Goal: Obtain resource: Download file/media

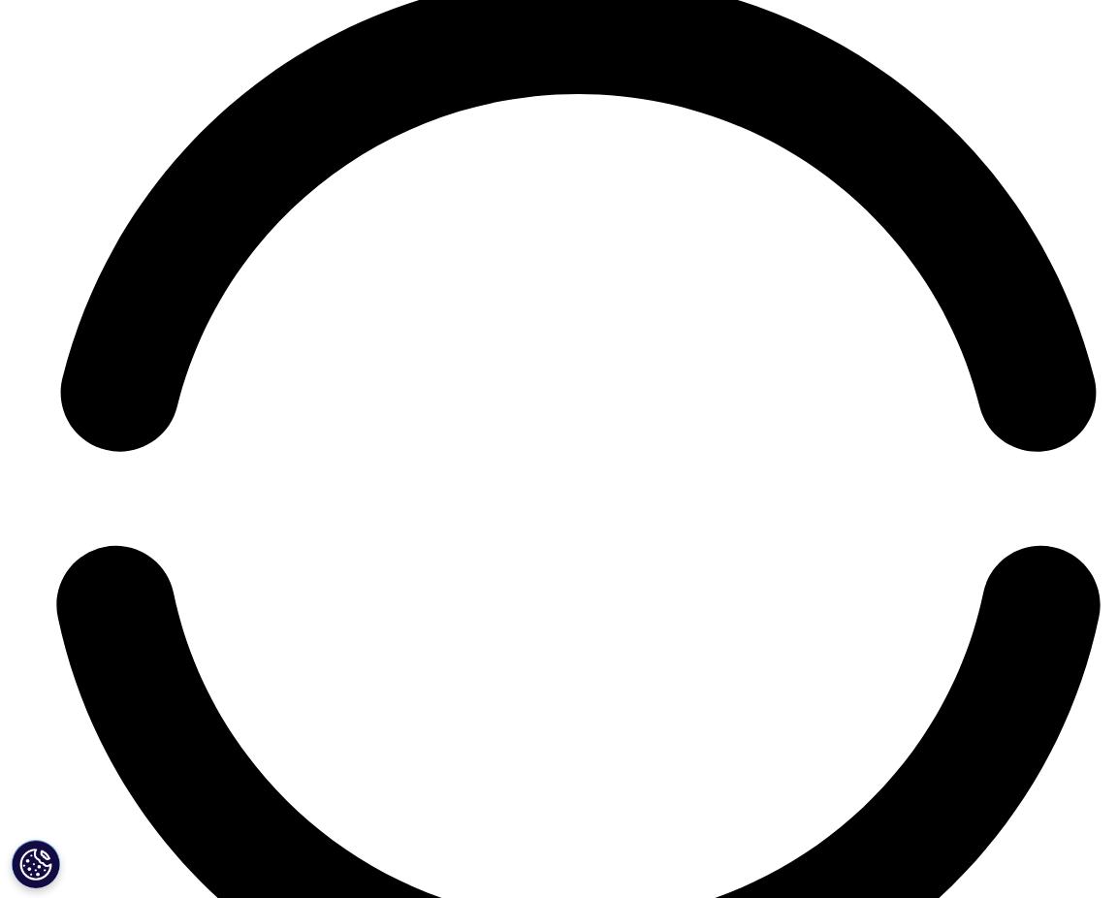
scroll to position [7347, 0]
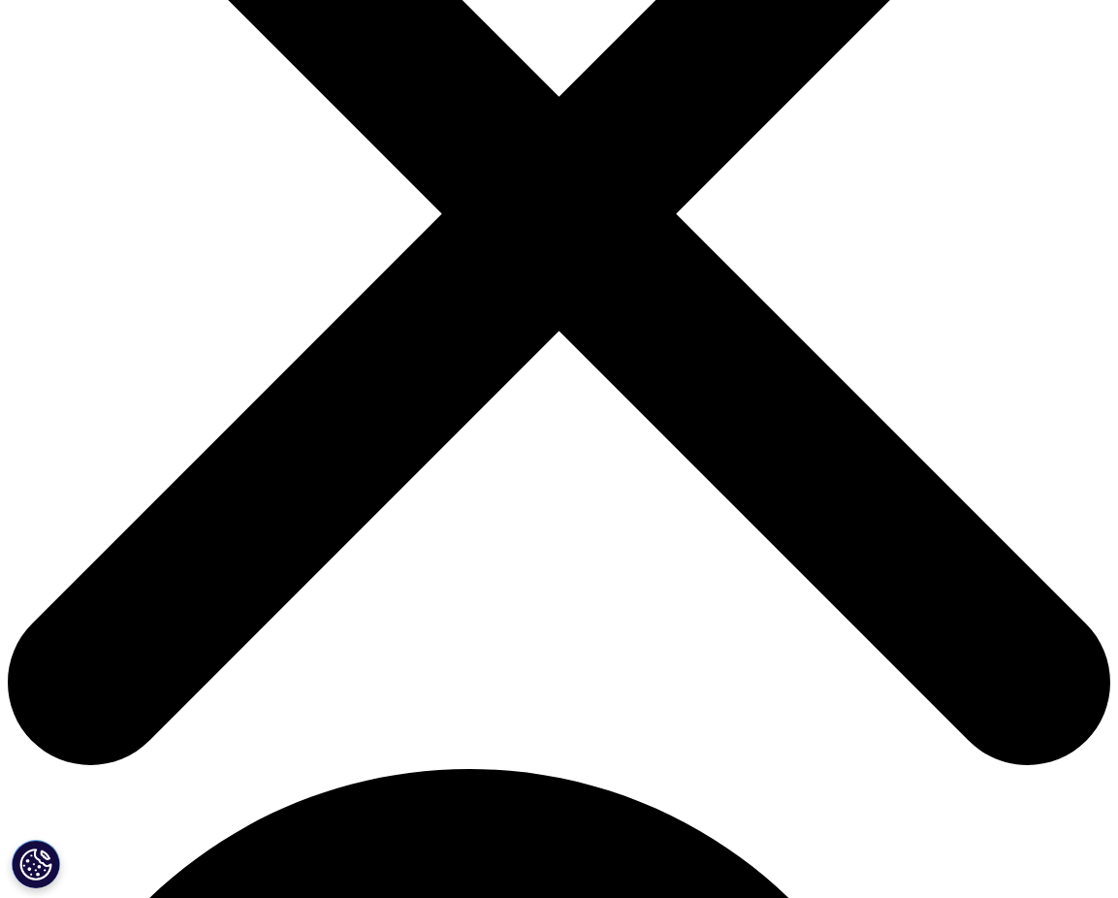
scroll to position [257, 0]
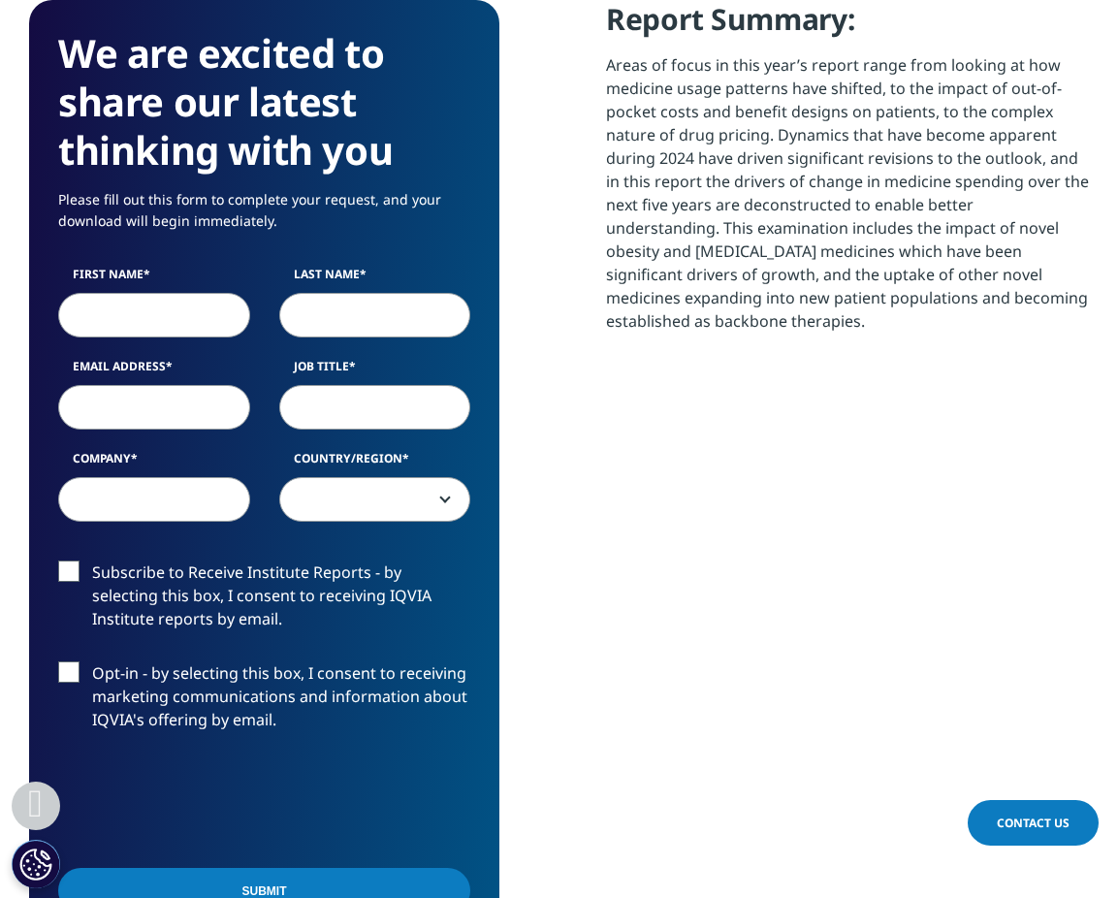
scroll to position [1294, 0]
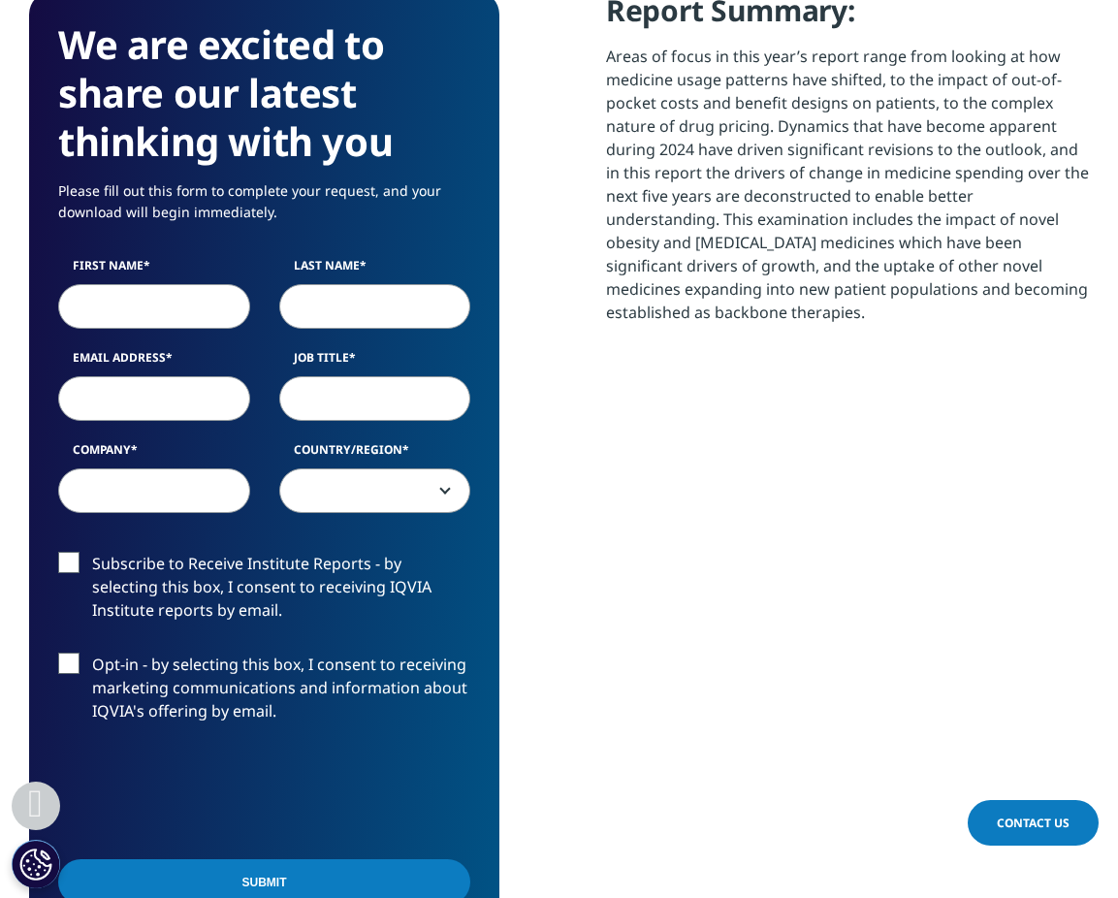
click at [160, 287] on input "First Name" at bounding box center [154, 306] width 192 height 45
type input "Brian"
type input "Goodman"
type input "brian@vidaventures.com"
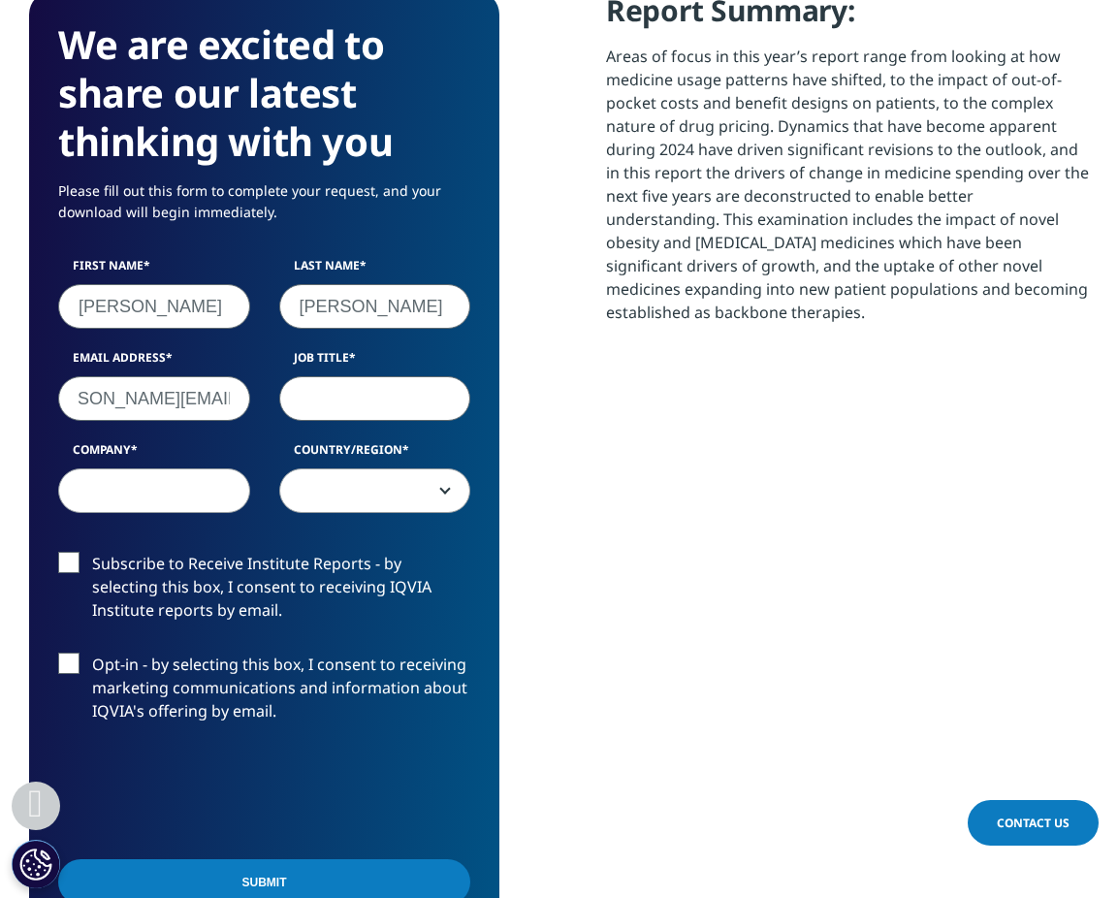
scroll to position [0, 0]
type input "Managing Director"
type input "Vida"
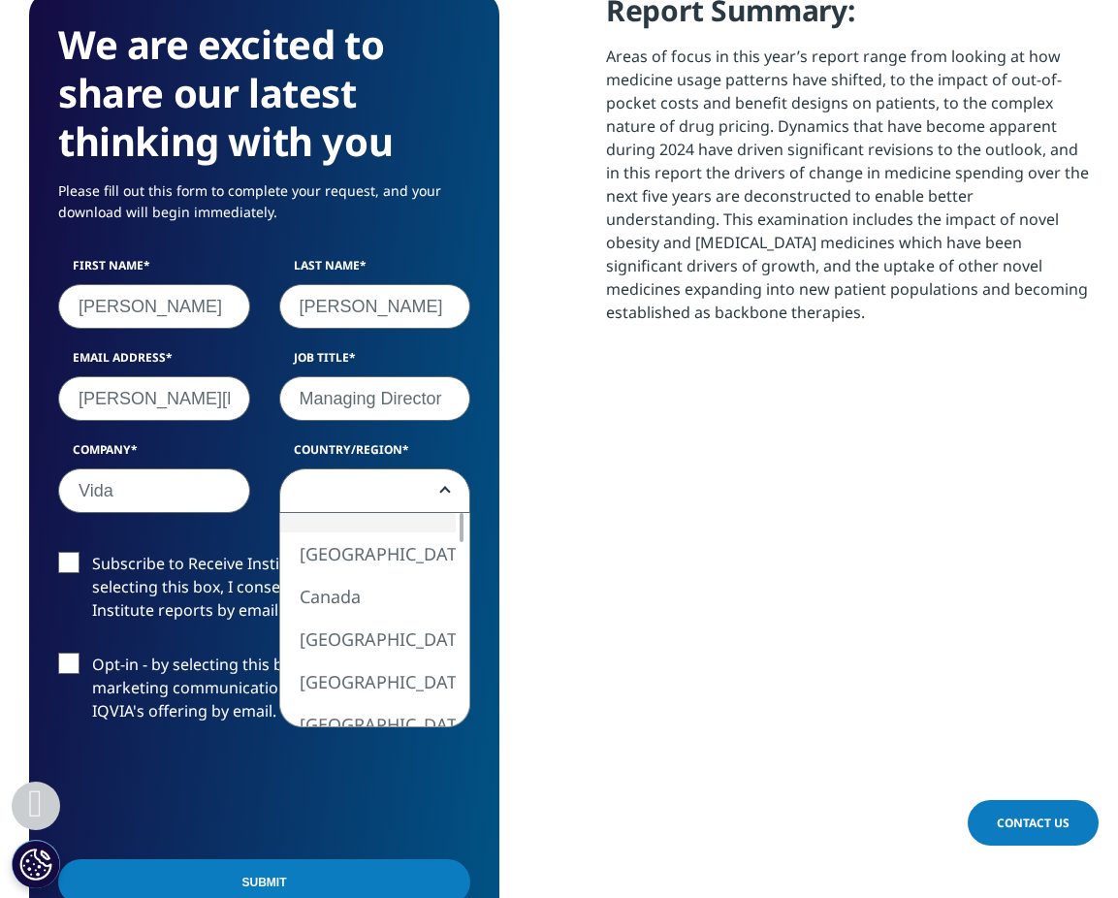
click at [452, 469] on span at bounding box center [375, 491] width 190 height 45
select select "[GEOGRAPHIC_DATA]"
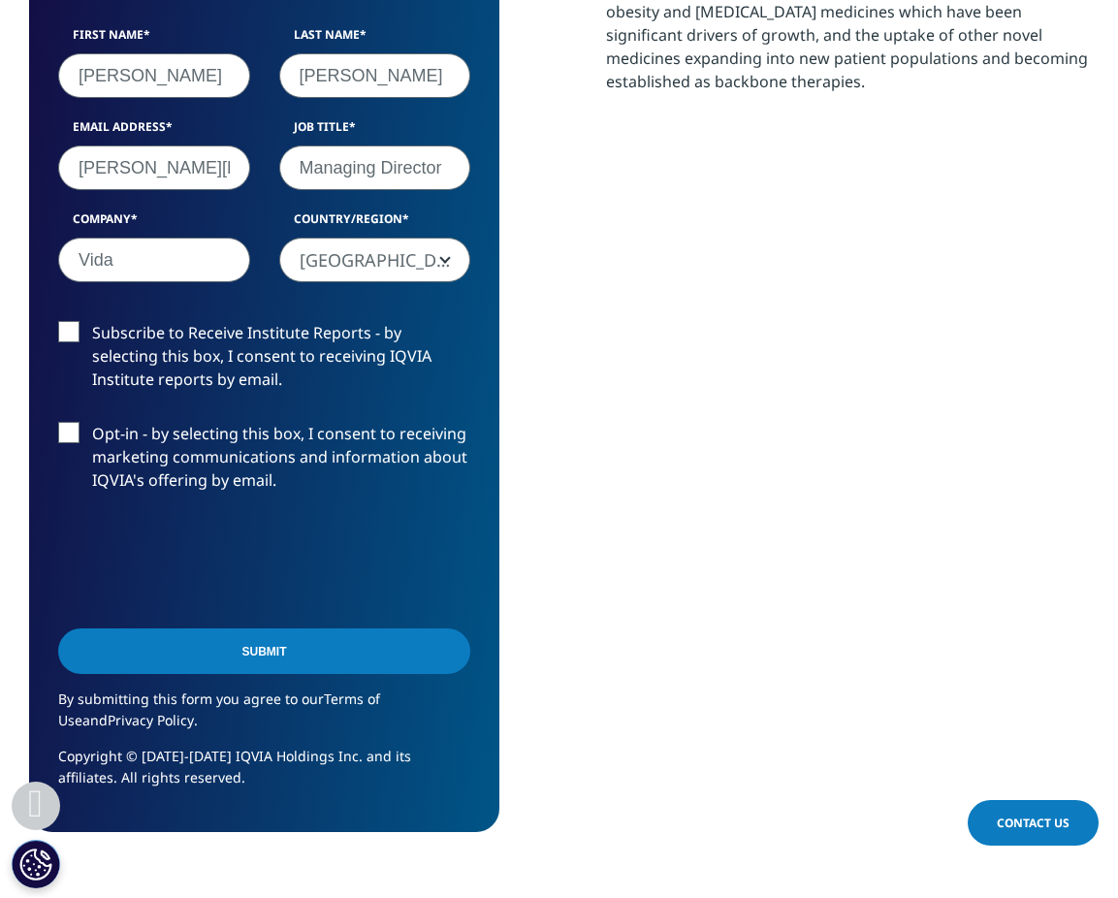
scroll to position [1539, 0]
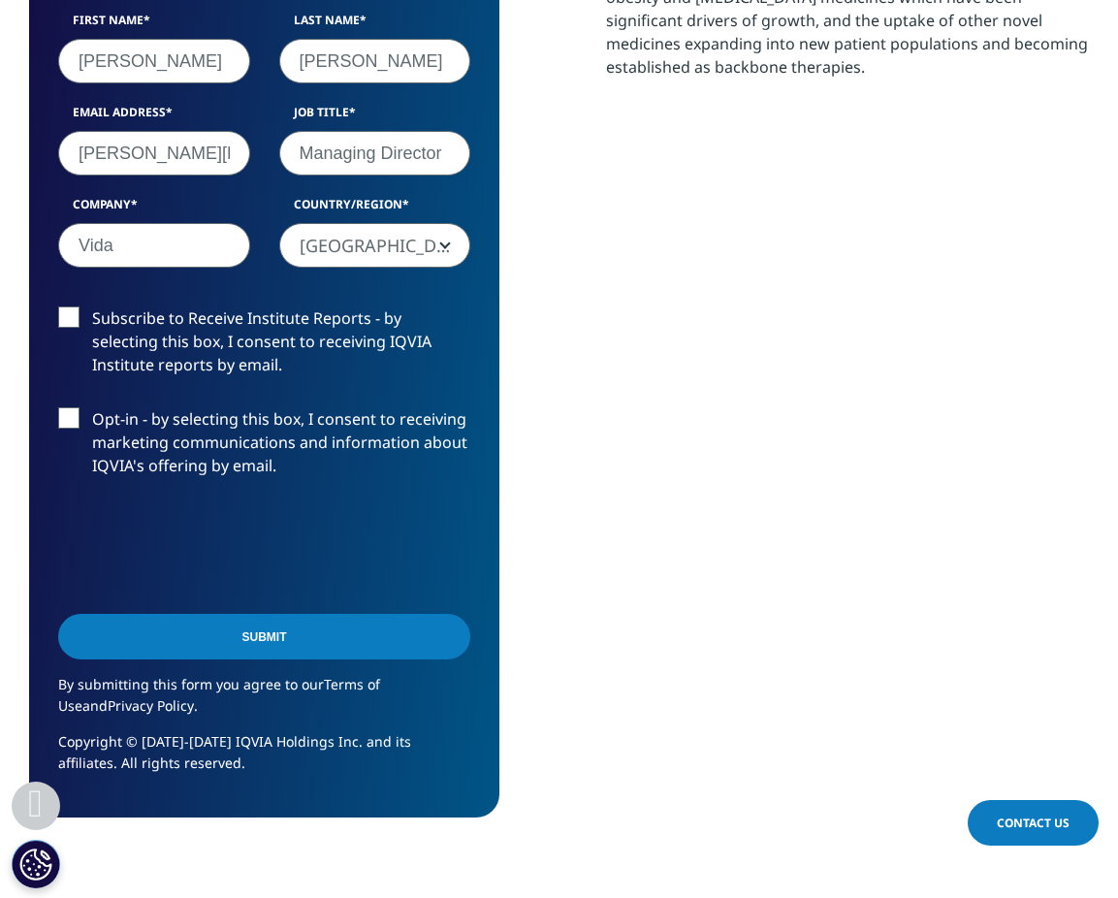
click at [263, 623] on input "Submit" at bounding box center [264, 637] width 412 height 46
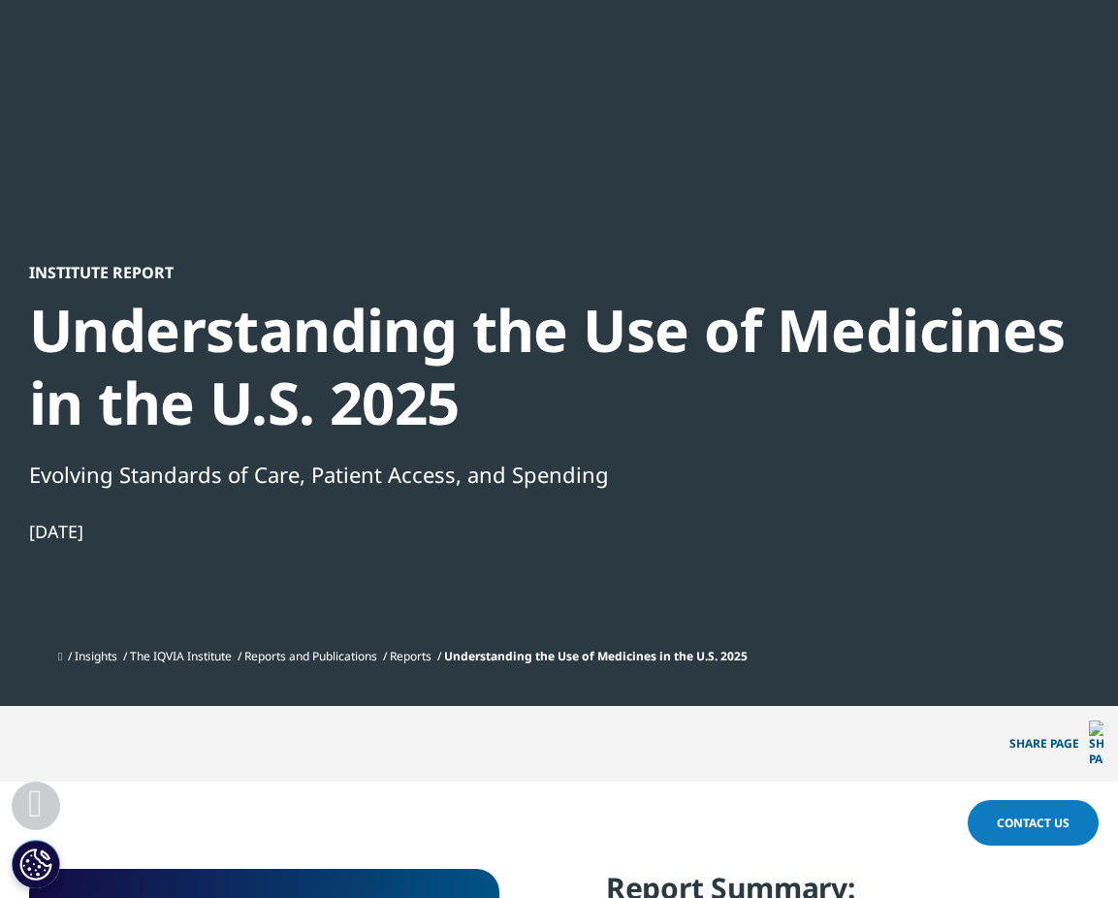
scroll to position [0, 0]
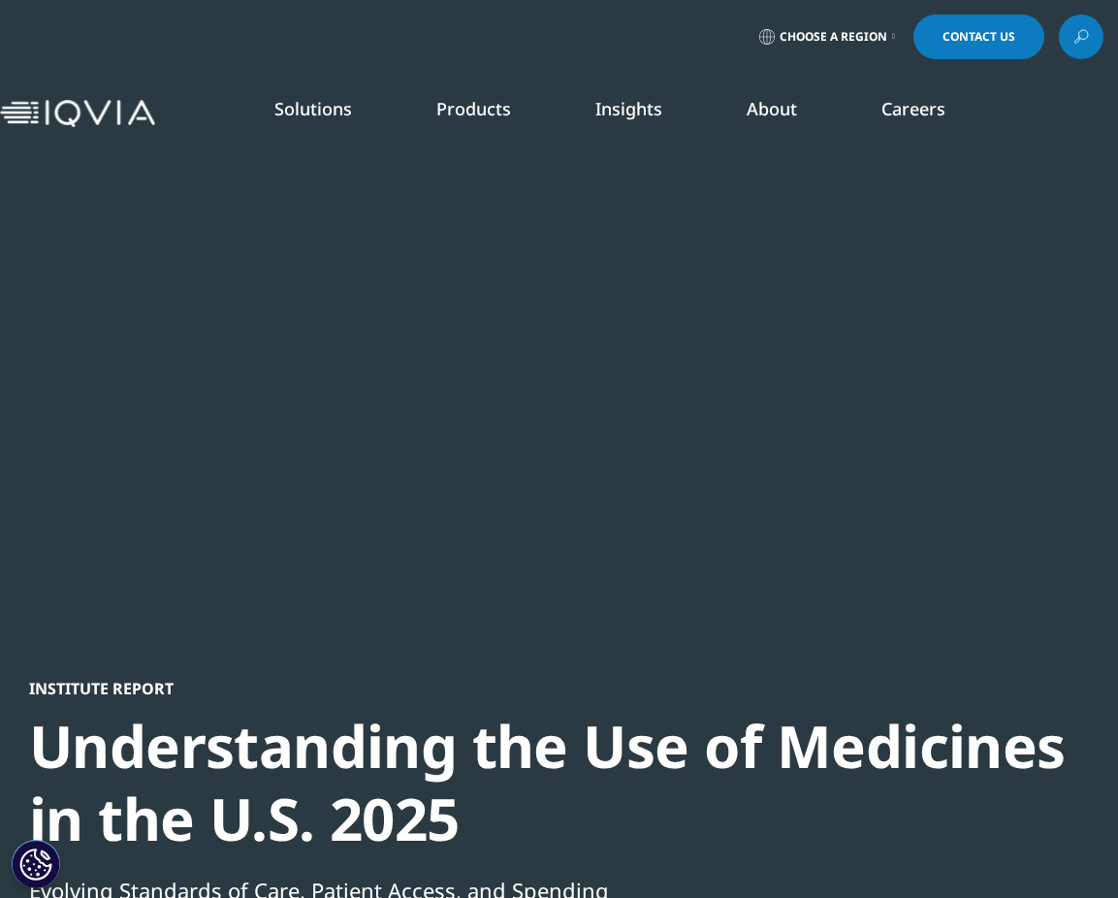
click at [964, 560] on link "Health Economics & Value" at bounding box center [1015, 563] width 185 height 43
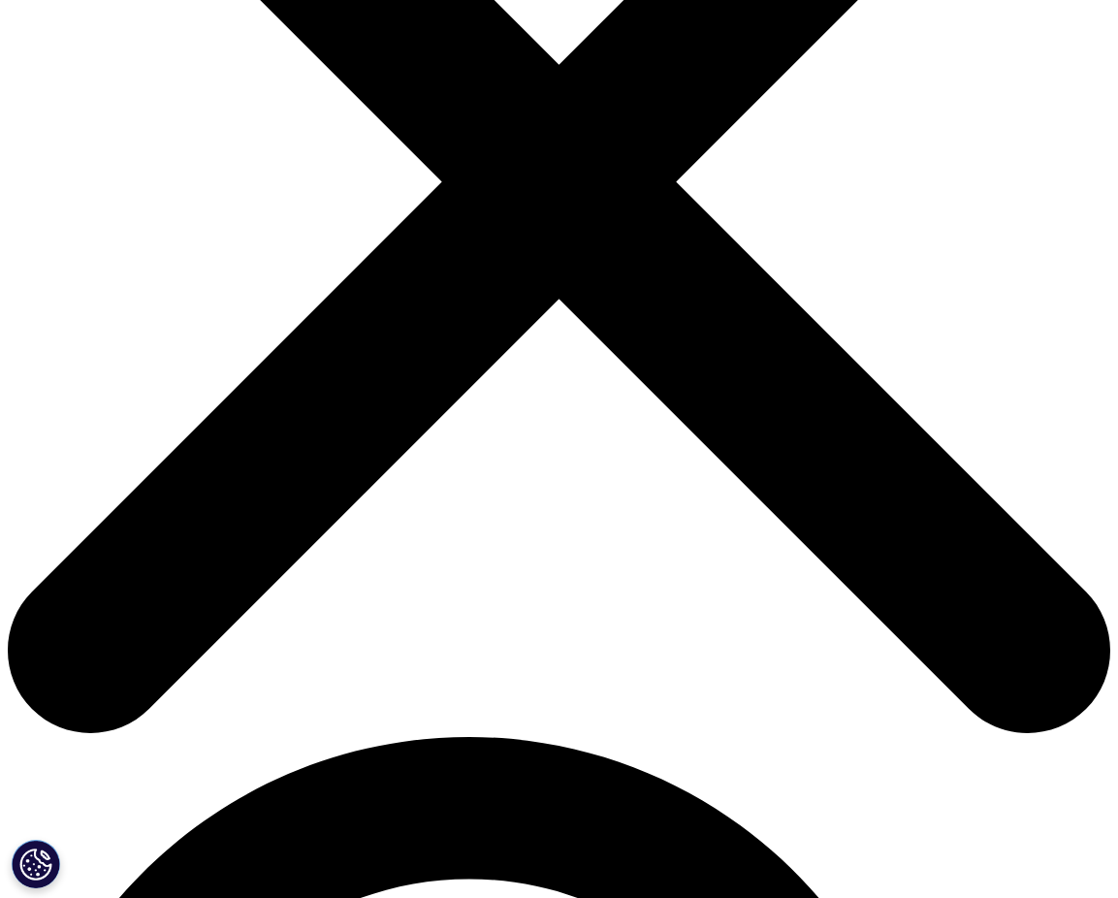
scroll to position [418, 0]
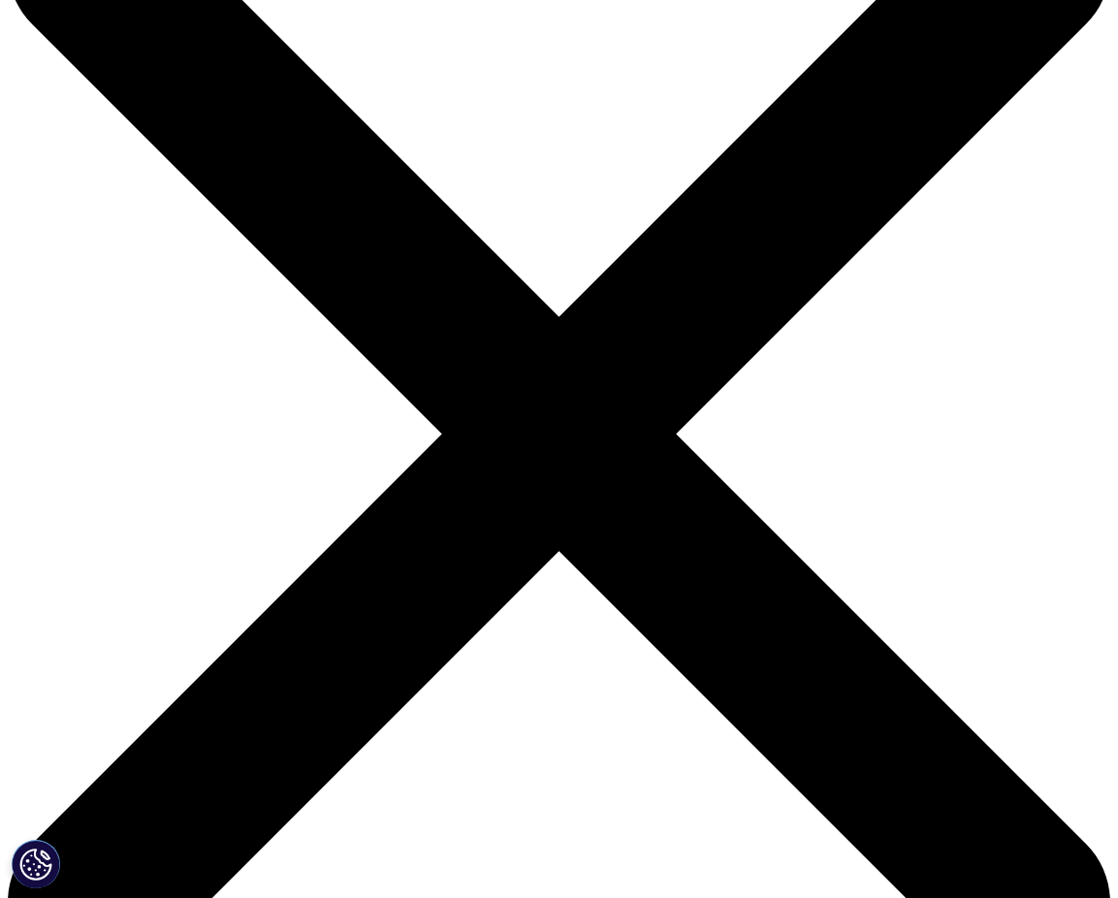
scroll to position [140, 0]
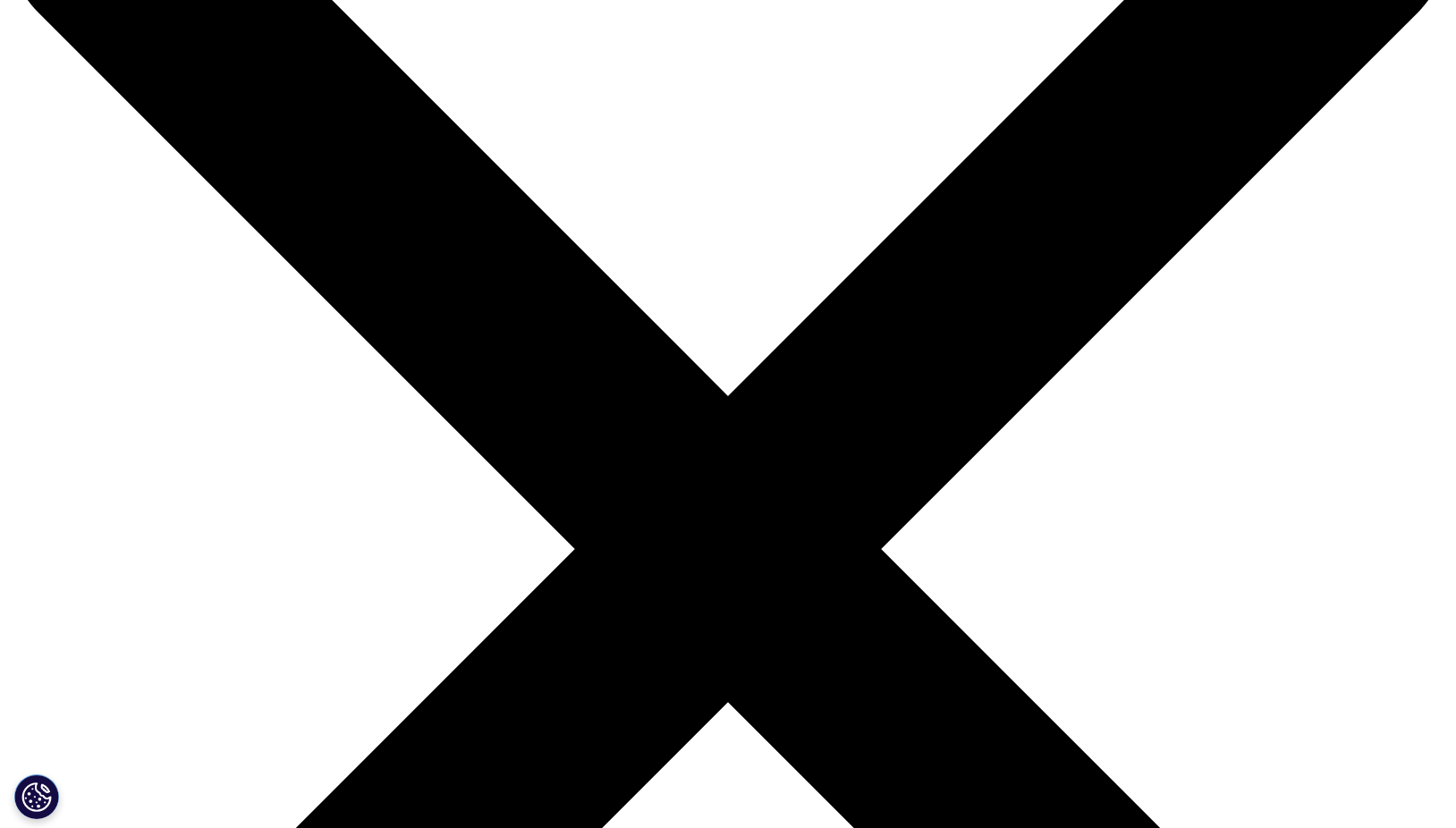
scroll to position [267, 0]
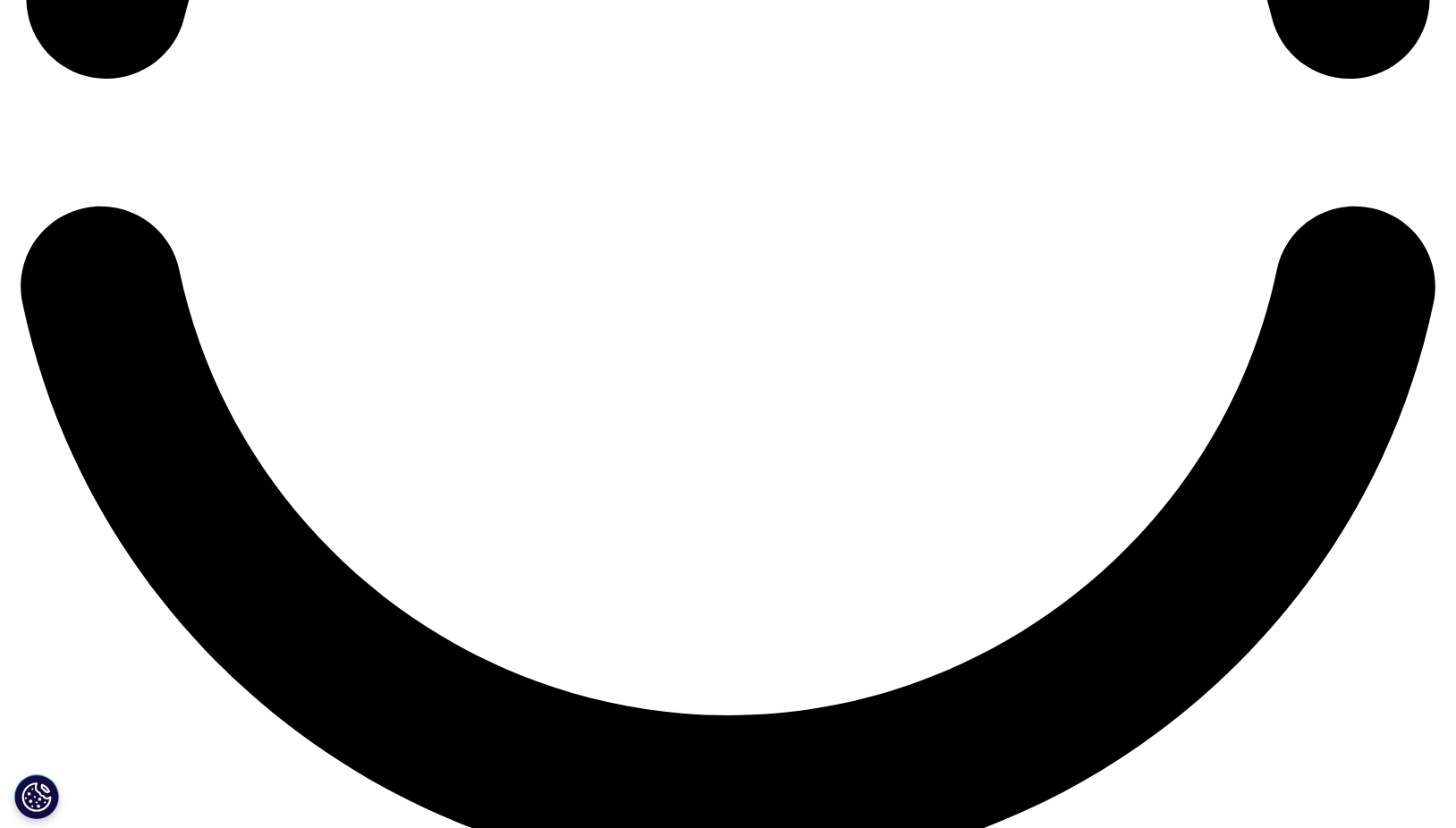
scroll to position [3484, 0]
